Goal: Task Accomplishment & Management: Manage account settings

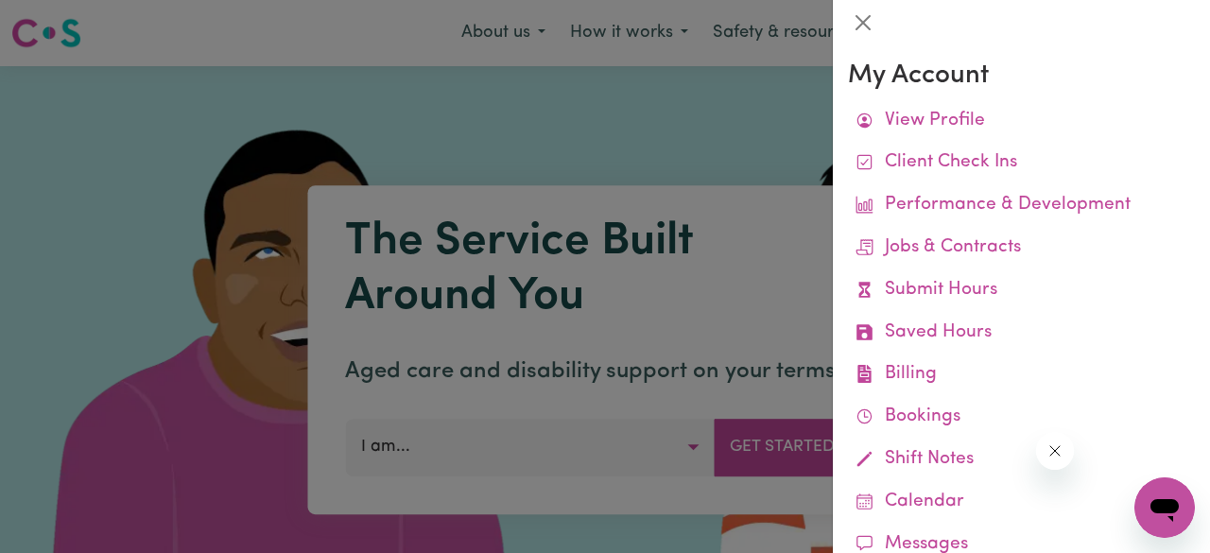
click at [1012, 117] on link "View Profile" at bounding box center [1021, 121] width 347 height 43
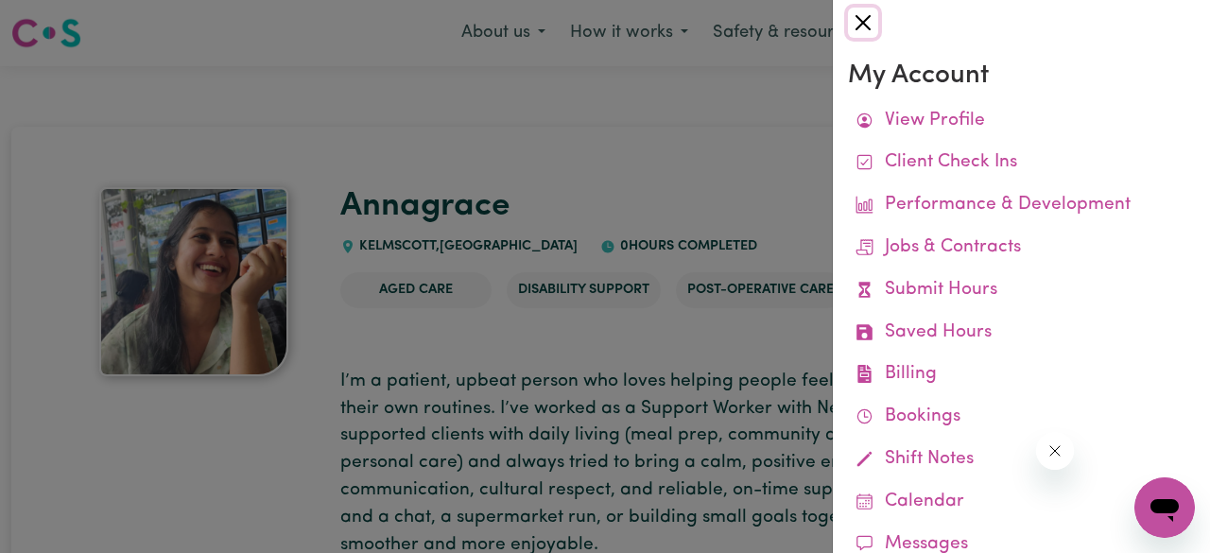
click at [860, 24] on button "Close" at bounding box center [863, 23] width 30 height 30
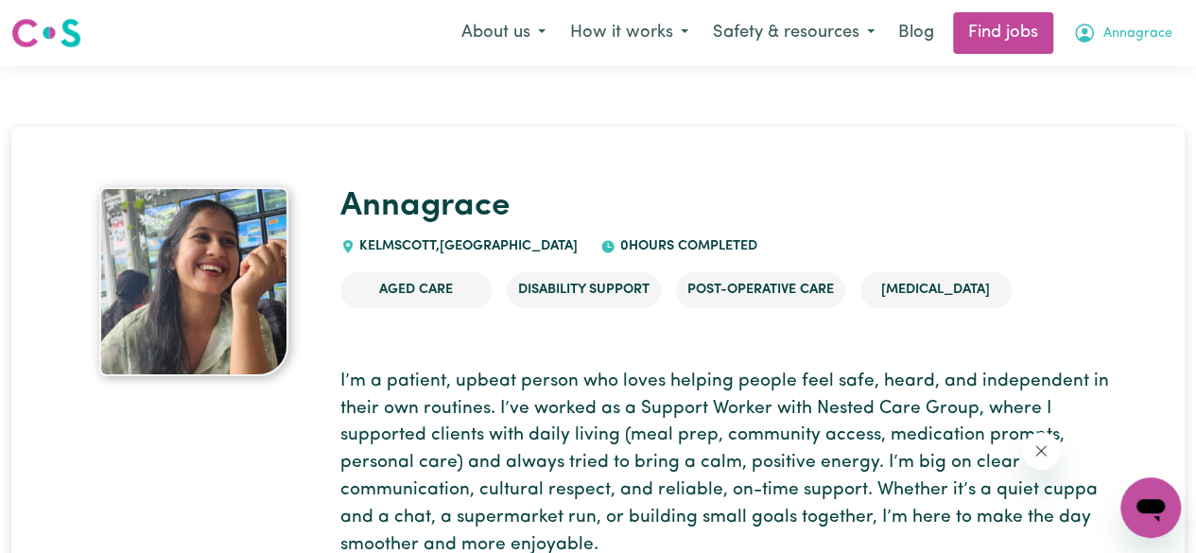
click at [1081, 34] on icon "My Account" at bounding box center [1084, 33] width 23 height 23
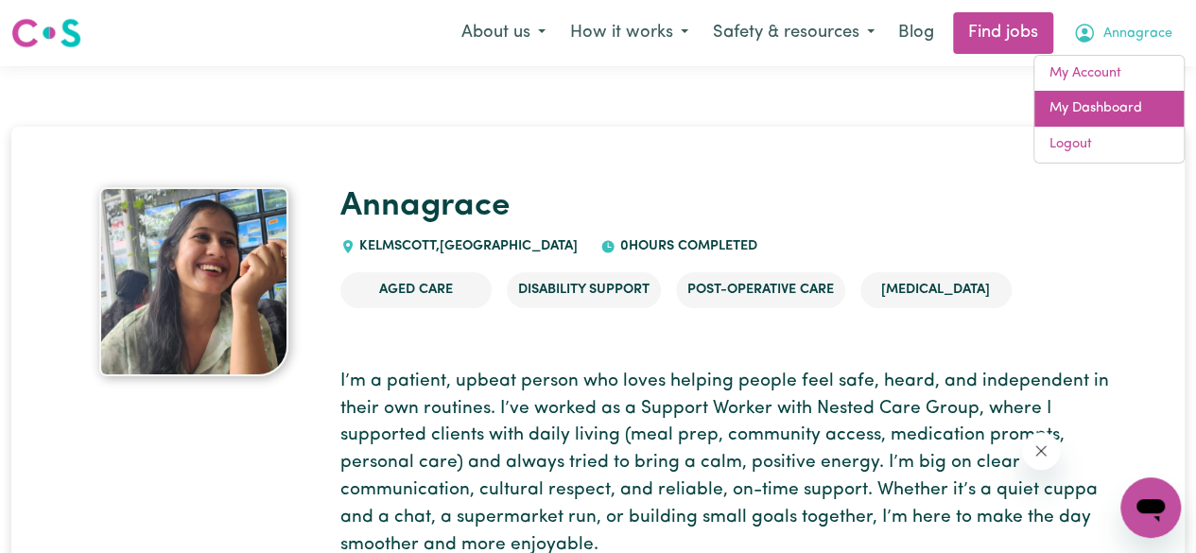
click at [1086, 113] on link "My Dashboard" at bounding box center [1108, 109] width 149 height 36
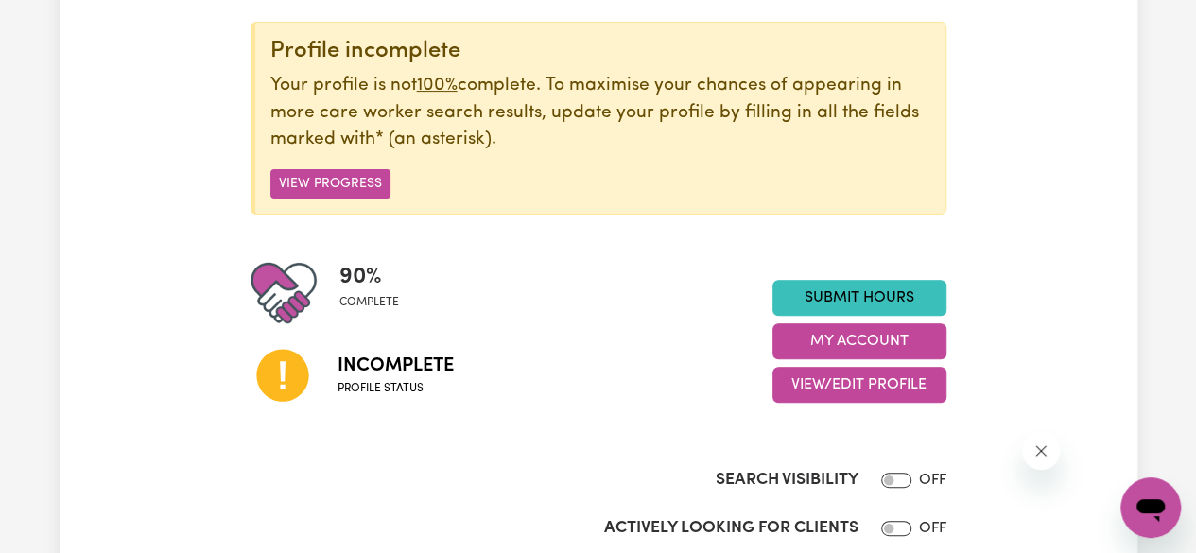
scroll to position [249, 0]
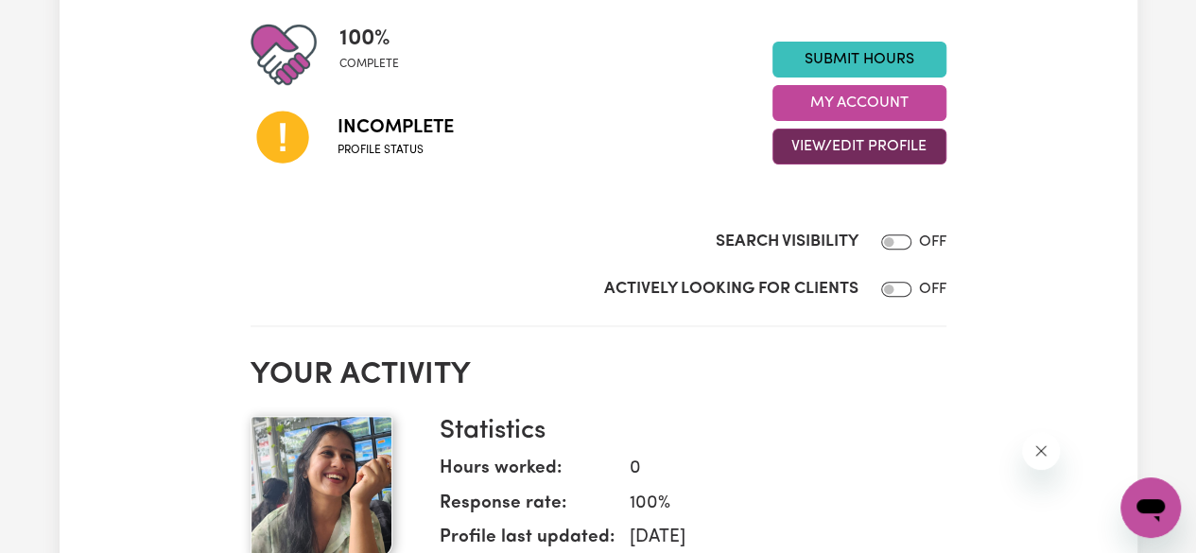
click at [849, 155] on button "View/Edit Profile" at bounding box center [859, 147] width 174 height 36
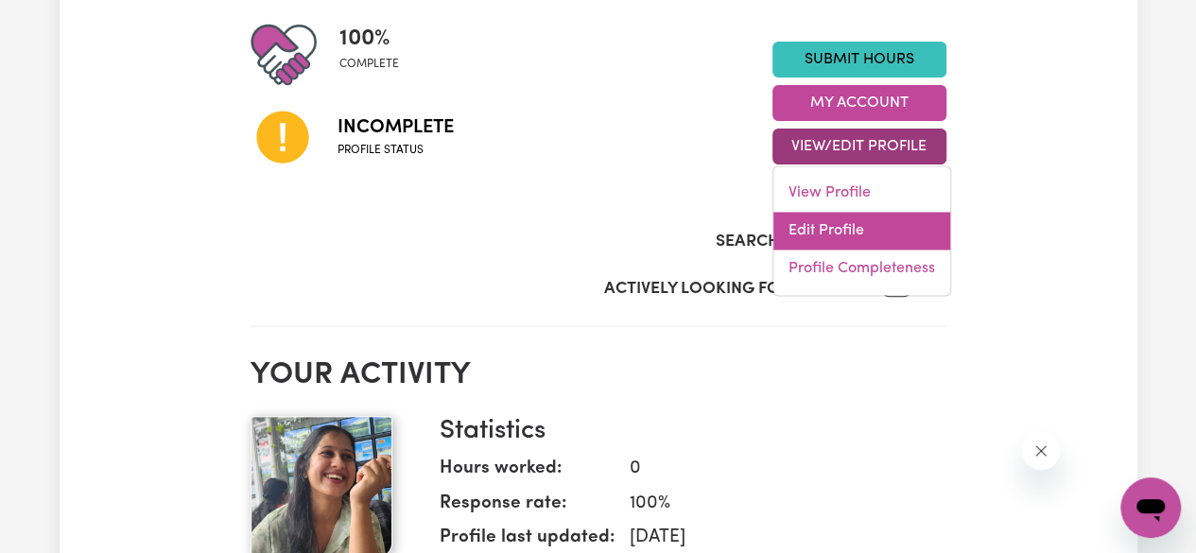
click at [823, 238] on link "Edit Profile" at bounding box center [861, 231] width 177 height 38
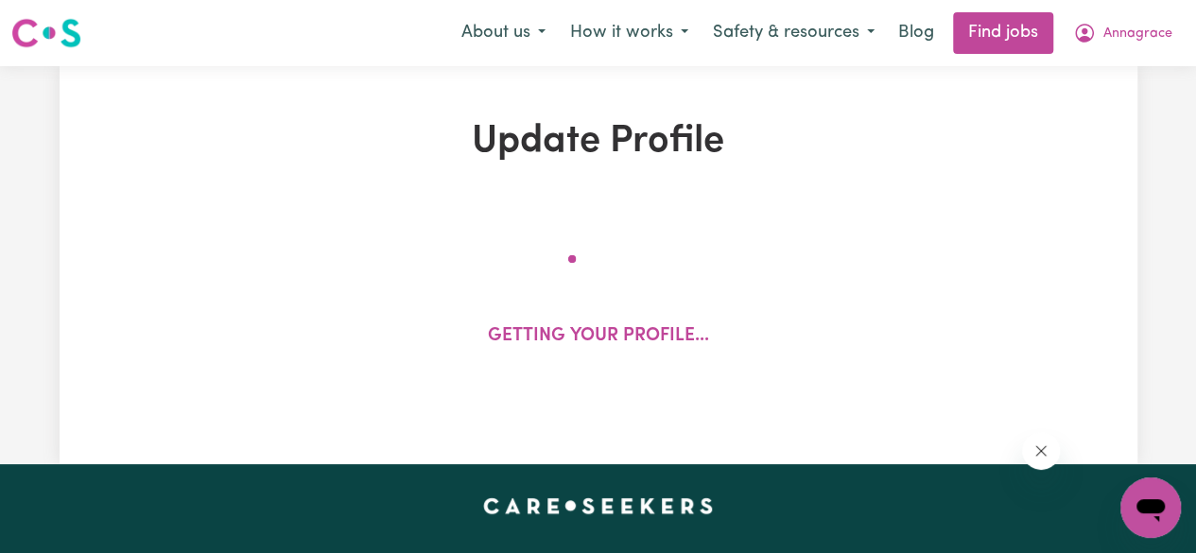
select select "[DEMOGRAPHIC_DATA]"
select select "[DEMOGRAPHIC_DATA] Work Visa"
select select "Studying a healthcare related degree or qualification"
select select "37"
select select "38"
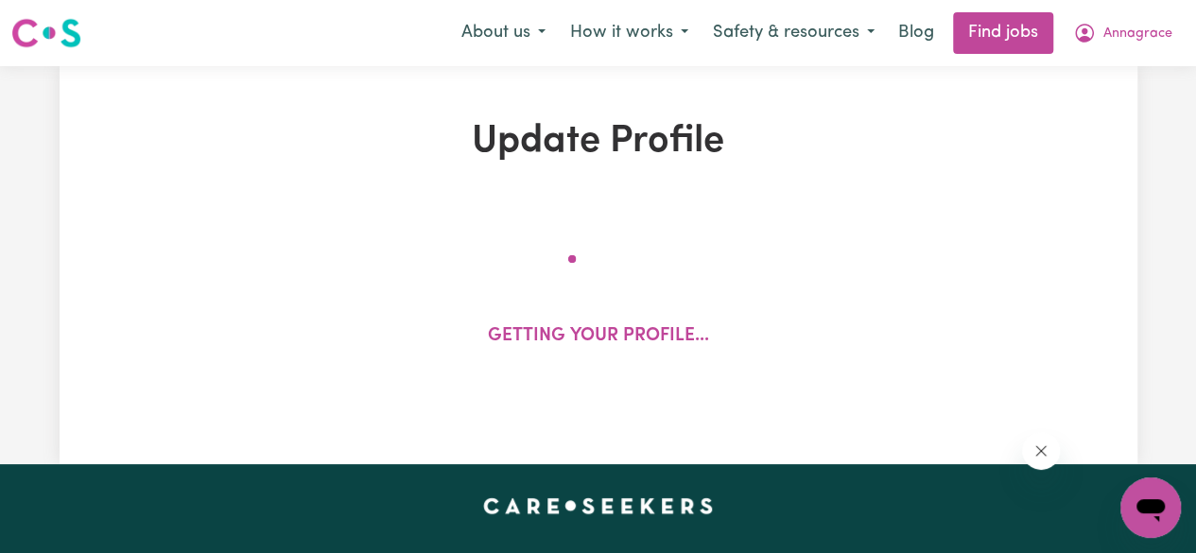
select select "38"
select select "40"
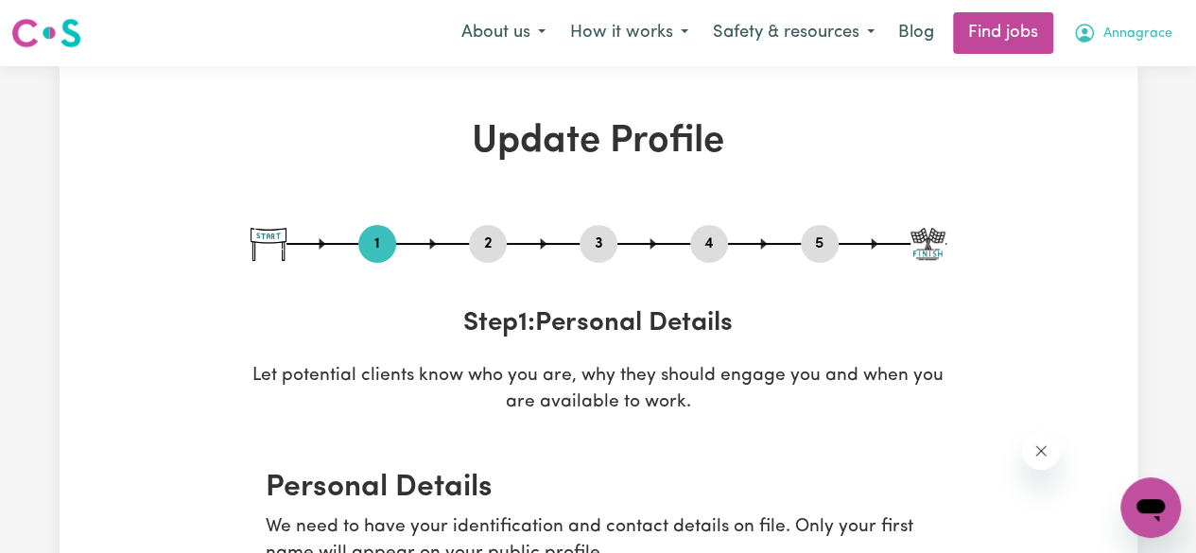
click at [1157, 33] on span "Annagrace" at bounding box center [1137, 34] width 69 height 21
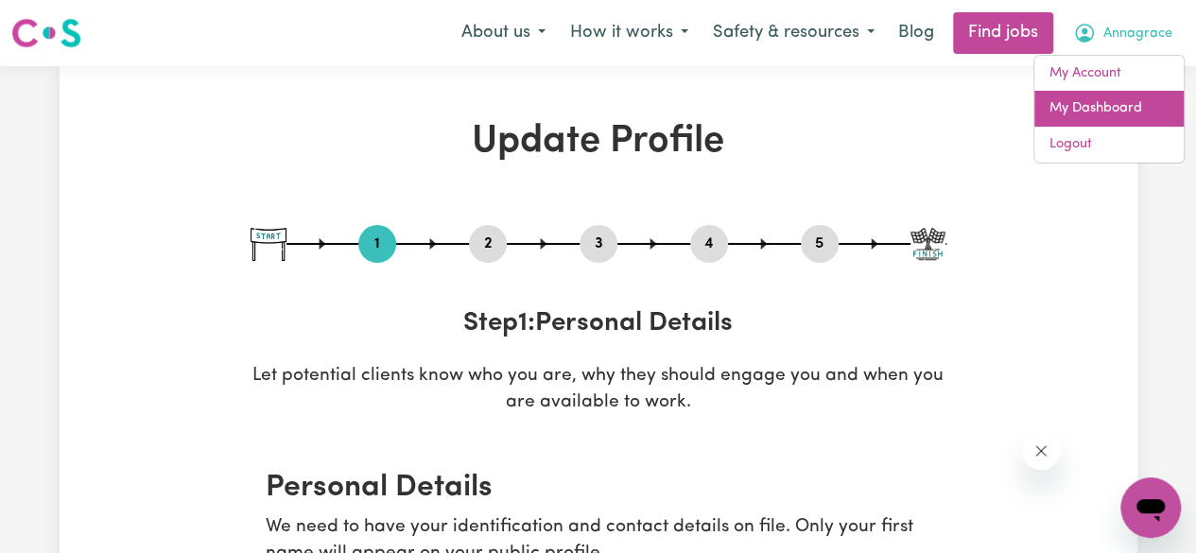
click at [1098, 107] on link "My Dashboard" at bounding box center [1108, 109] width 149 height 36
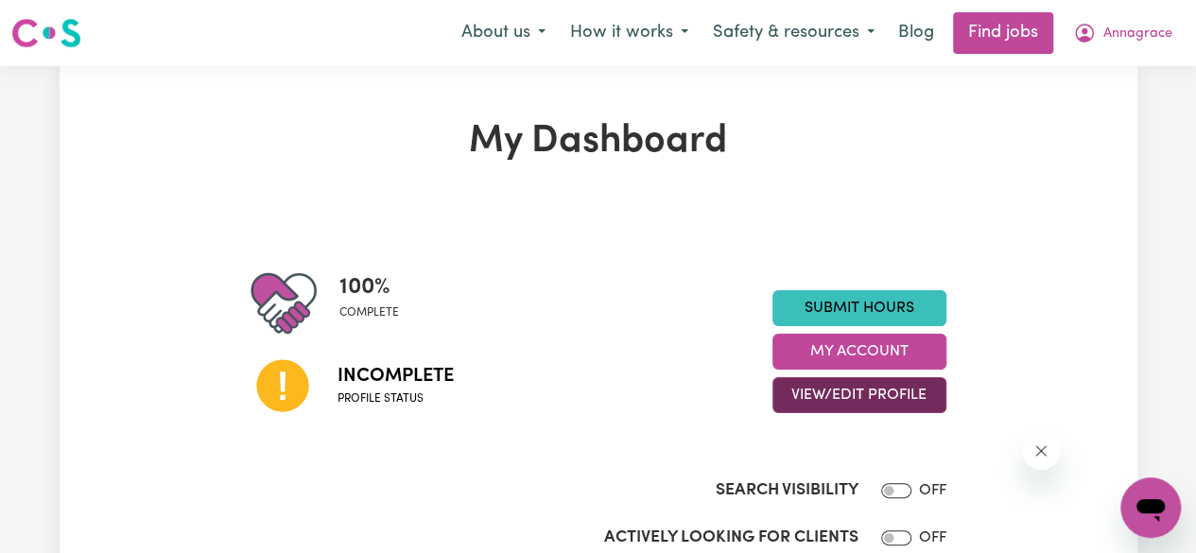
click at [836, 390] on button "View/Edit Profile" at bounding box center [859, 395] width 174 height 36
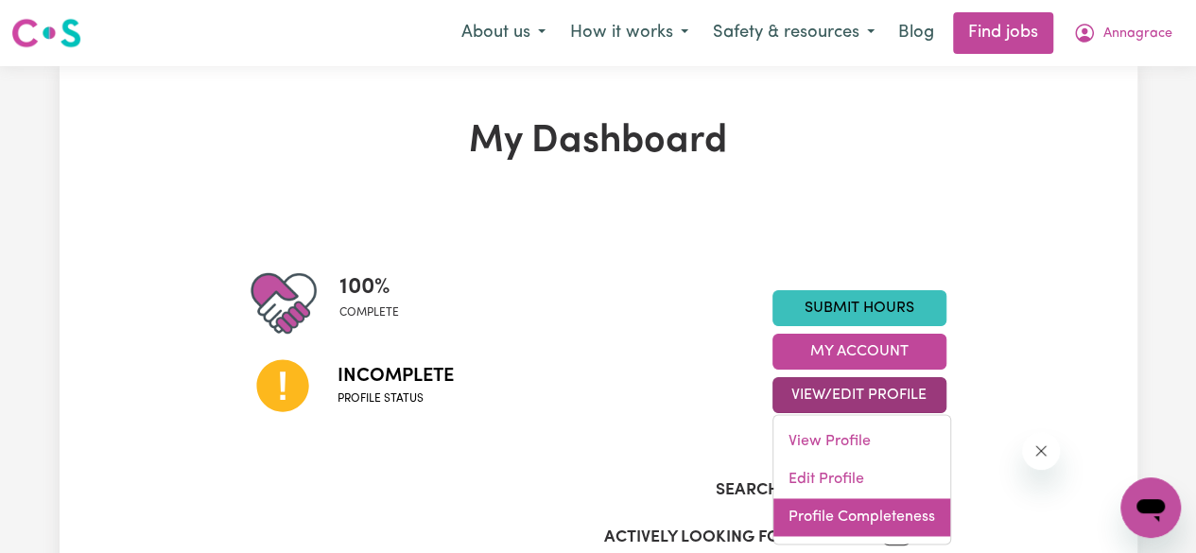
click at [839, 508] on link "Profile Completeness" at bounding box center [861, 517] width 177 height 38
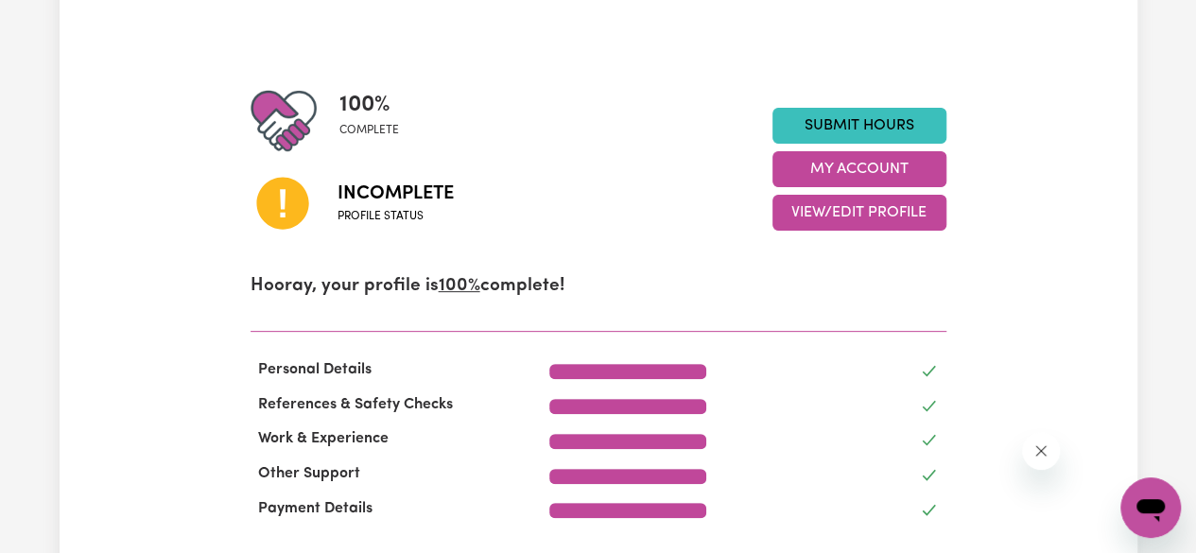
scroll to position [133, 0]
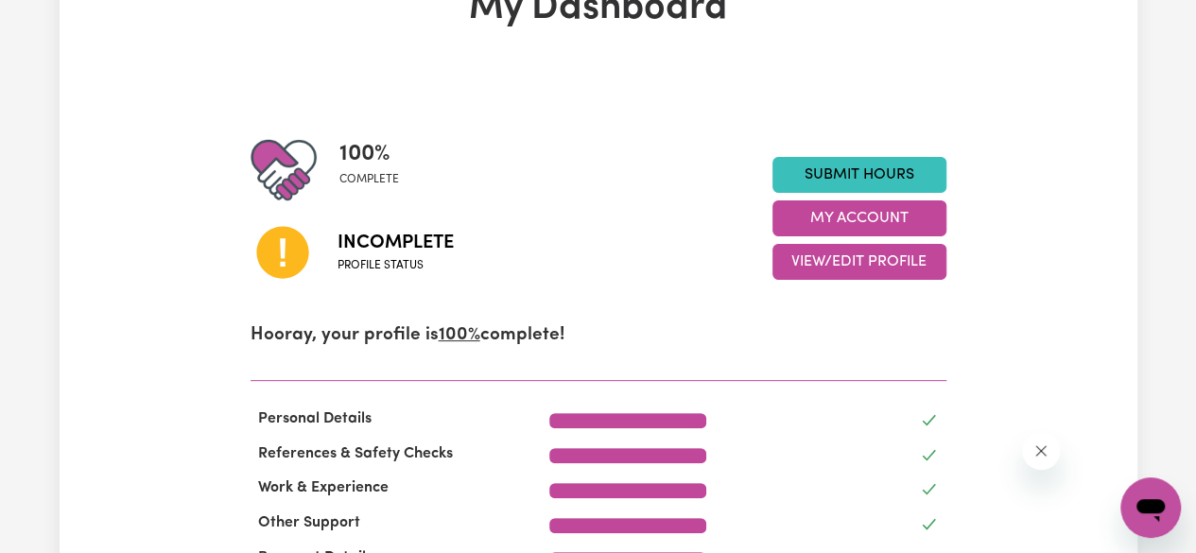
click at [277, 266] on icon at bounding box center [282, 253] width 52 height 52
click at [841, 266] on button "View/Edit Profile" at bounding box center [859, 262] width 174 height 36
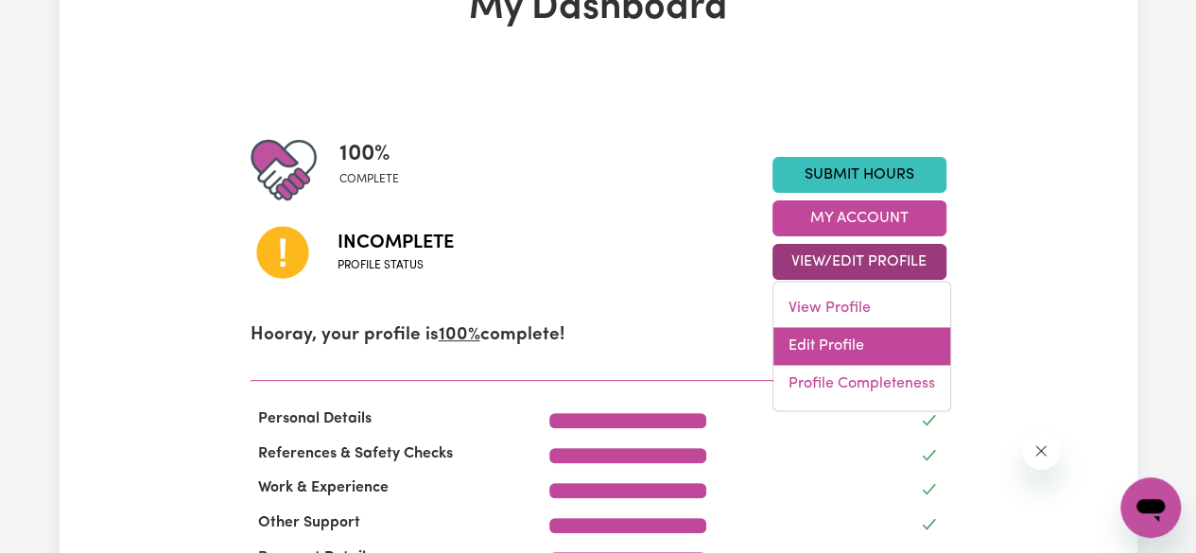
click at [866, 356] on link "Edit Profile" at bounding box center [861, 346] width 177 height 38
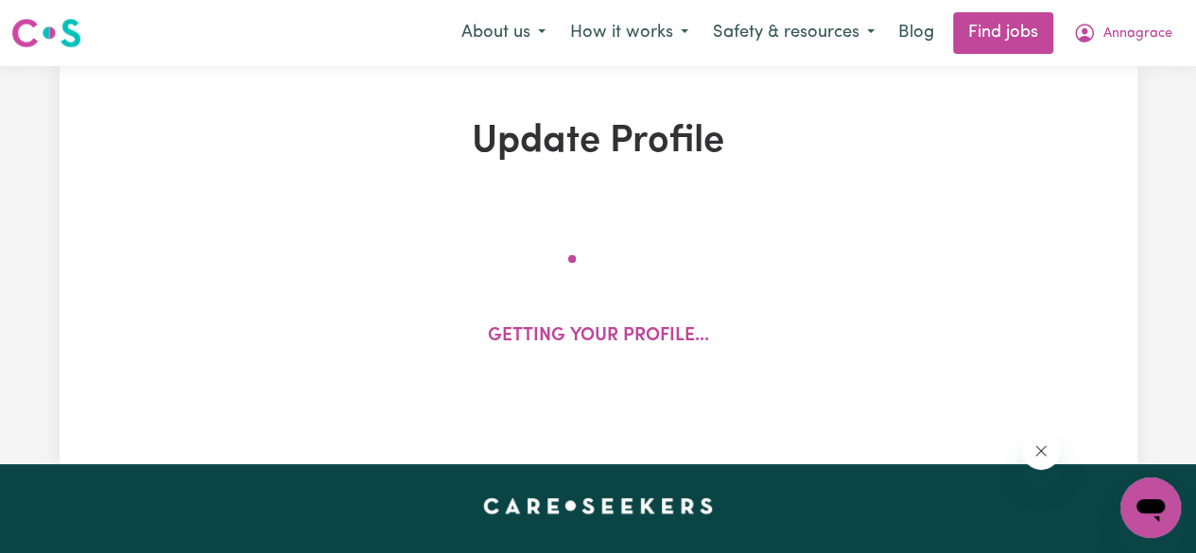
select select "[DEMOGRAPHIC_DATA]"
select select "[DEMOGRAPHIC_DATA] Work Visa"
select select "Studying a healthcare related degree or qualification"
select select "37"
select select "38"
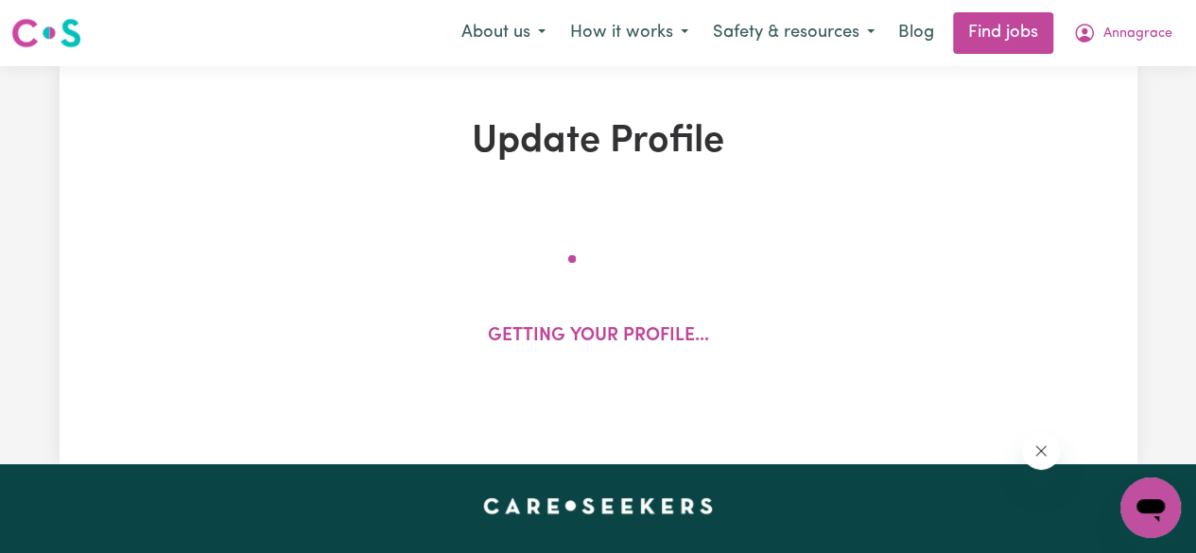
select select "38"
select select "40"
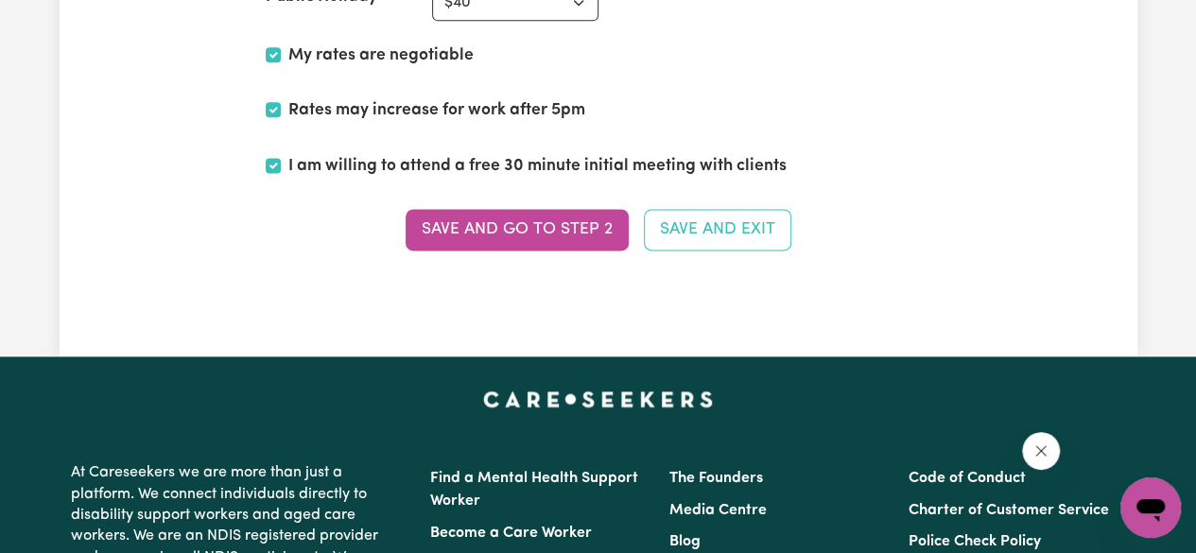
scroll to position [4798, 0]
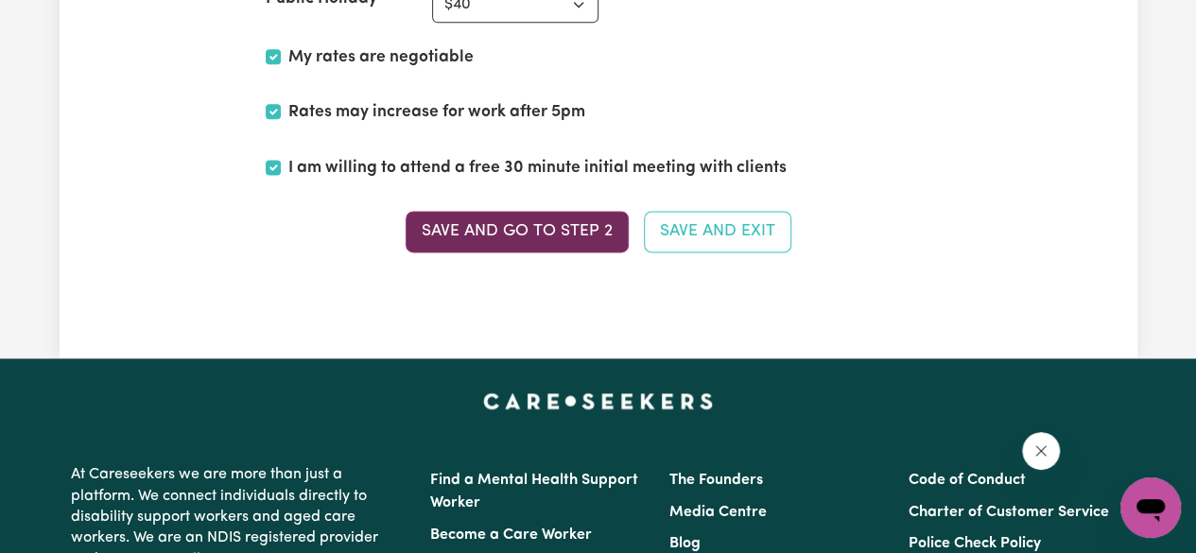
click at [589, 218] on button "Save and go to Step 2" at bounding box center [517, 232] width 223 height 42
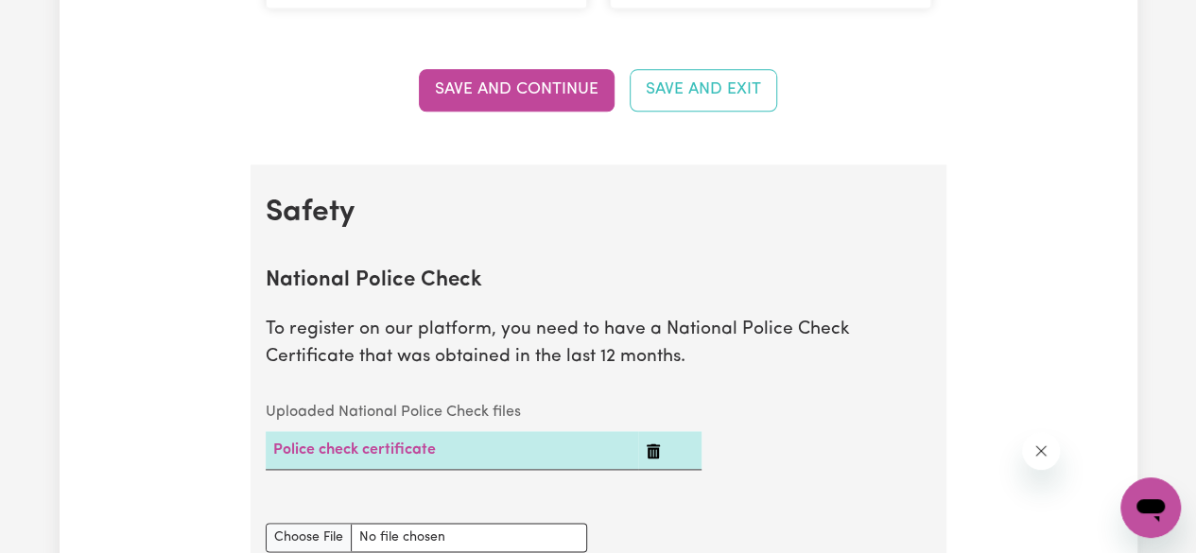
scroll to position [1065, 0]
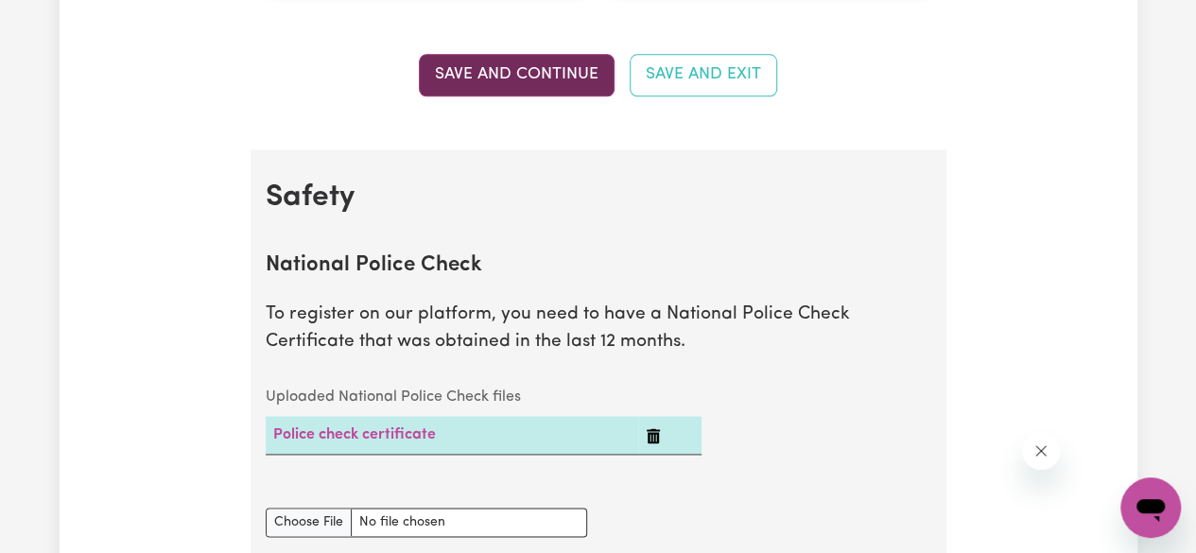
click at [575, 75] on button "Save and Continue" at bounding box center [517, 75] width 196 height 42
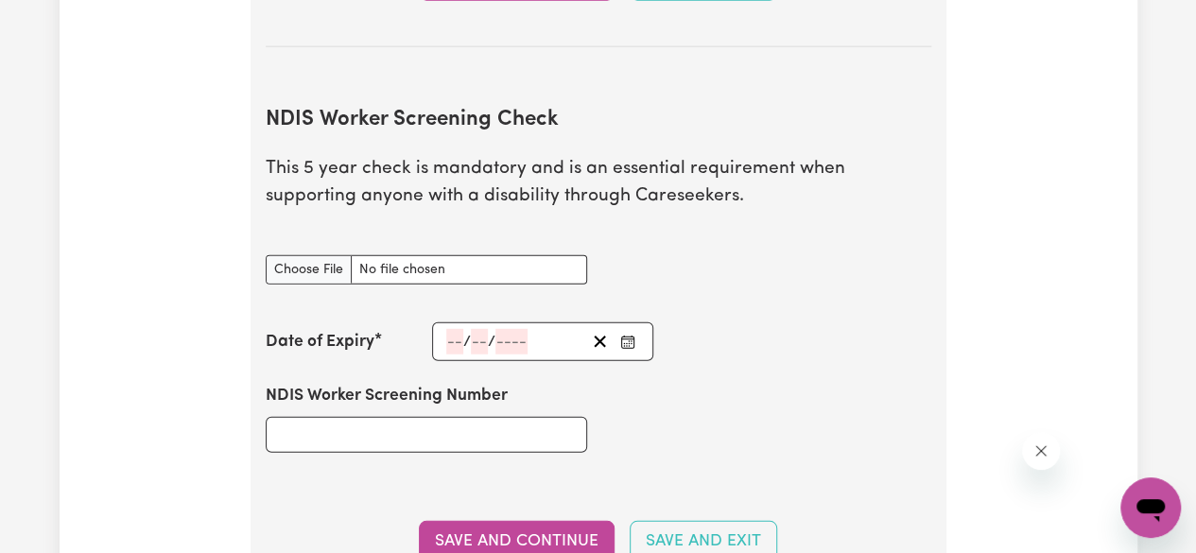
scroll to position [2349, 0]
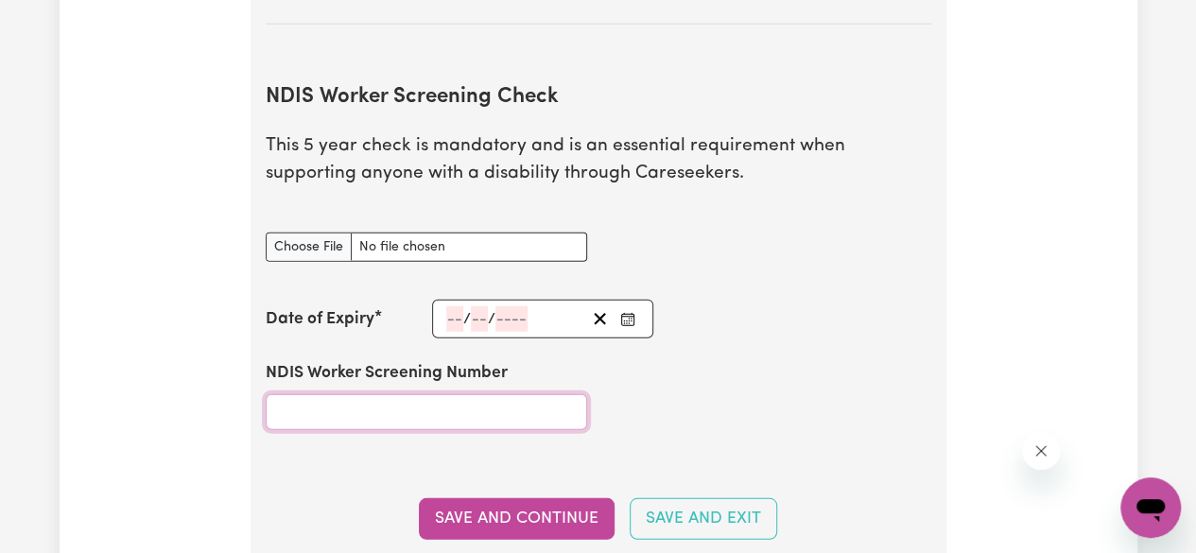
click at [480, 399] on input "NDIS Worker Screening Number" at bounding box center [426, 412] width 321 height 36
